Goal: Task Accomplishment & Management: Use online tool/utility

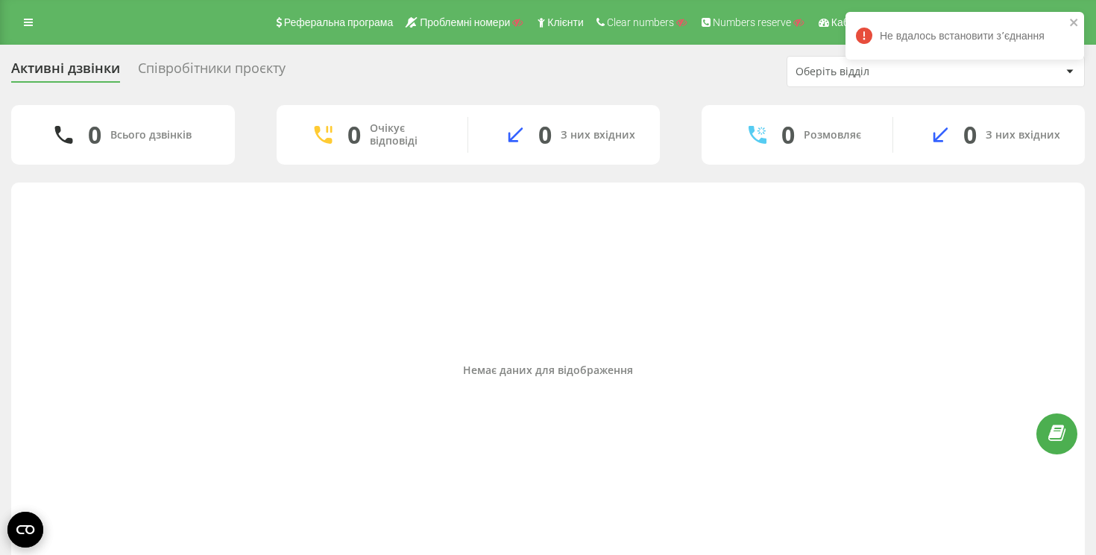
click at [211, 67] on div "Співробітники проєкту" at bounding box center [212, 71] width 148 height 23
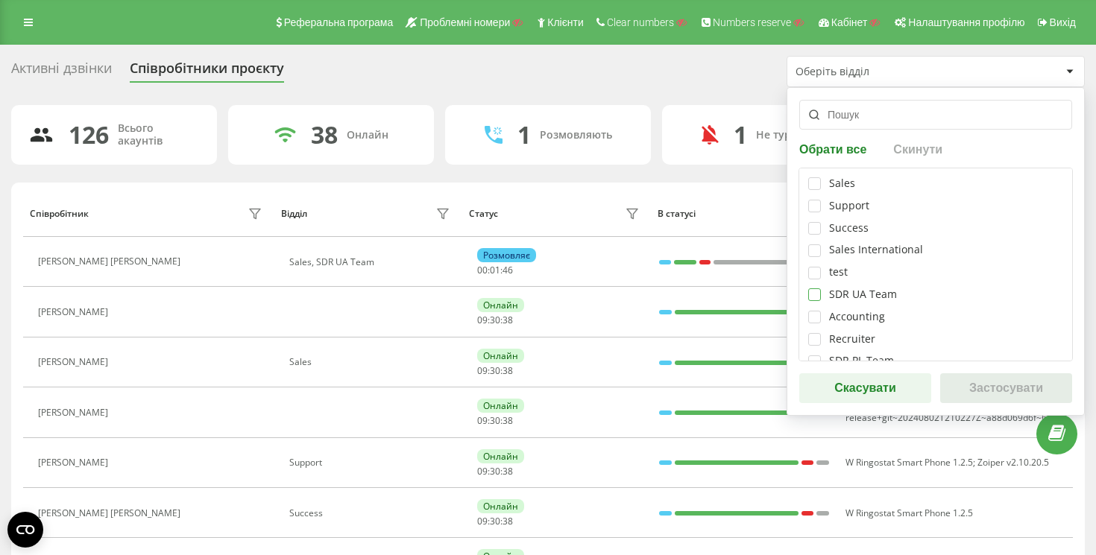
click at [818, 289] on label at bounding box center [814, 289] width 13 height 0
checkbox input "true"
click at [1003, 385] on button "Застосувати" at bounding box center [1006, 389] width 132 height 30
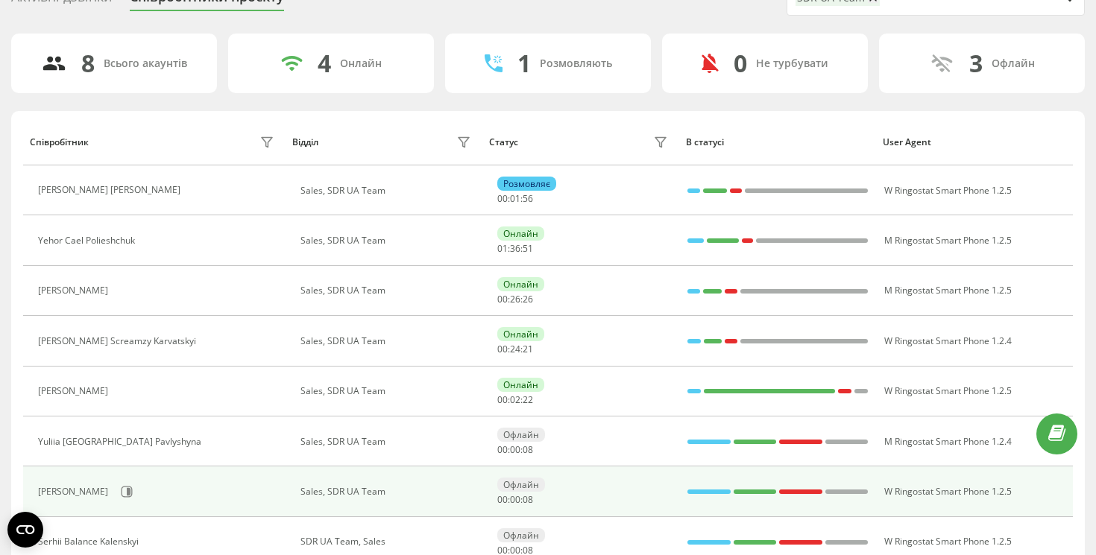
scroll to position [66, 0]
